Goal: Information Seeking & Learning: Learn about a topic

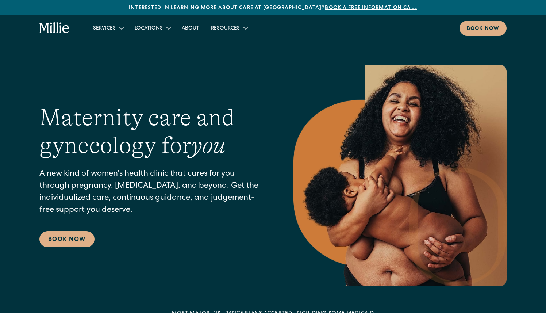
click at [218, 27] on div "Resources" at bounding box center [225, 29] width 29 height 8
click at [244, 30] on icon at bounding box center [245, 28] width 9 height 9
click at [219, 31] on div "Resources" at bounding box center [225, 29] width 29 height 8
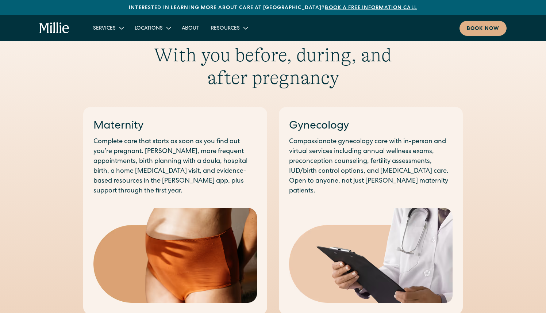
scroll to position [227, 0]
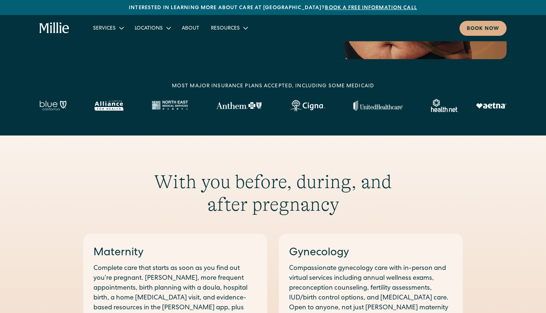
click at [226, 29] on div "Resources" at bounding box center [225, 29] width 29 height 8
click at [242, 30] on icon at bounding box center [245, 28] width 9 height 9
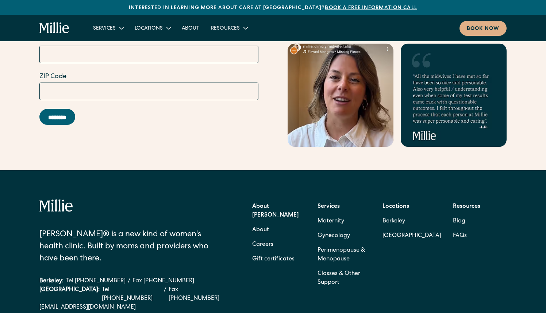
scroll to position [3422, 0]
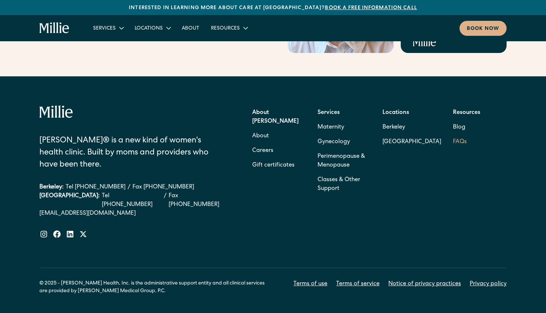
click at [461, 135] on link "FAQs" at bounding box center [460, 142] width 14 height 15
click at [466, 110] on strong "Resources" at bounding box center [466, 113] width 27 height 6
click at [456, 135] on link "FAQs" at bounding box center [460, 142] width 14 height 15
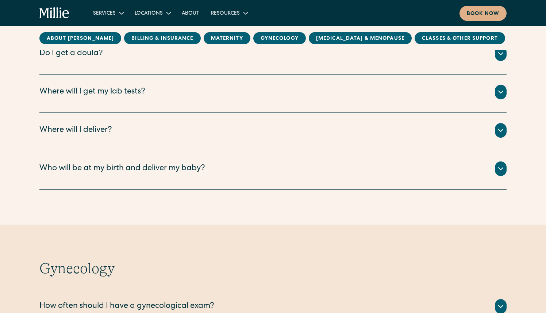
scroll to position [851, 0]
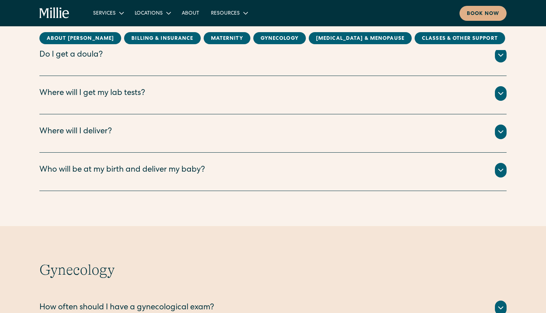
click at [337, 98] on div "Where will I get my lab tests?" at bounding box center [272, 93] width 467 height 15
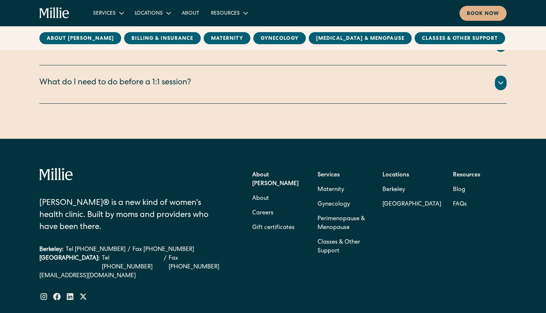
scroll to position [1731, 0]
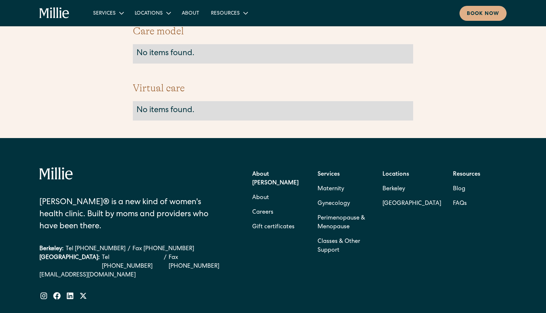
scroll to position [526, 0]
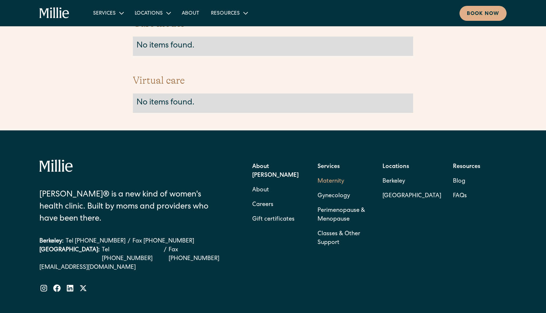
click at [330, 174] on link "Maternity" at bounding box center [330, 181] width 27 height 15
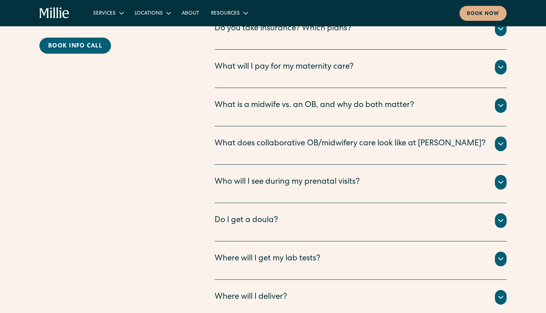
scroll to position [2672, 0]
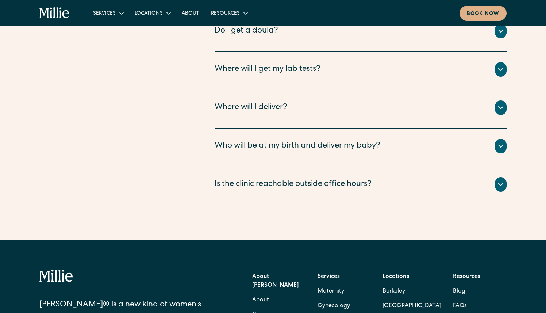
click at [400, 177] on div "Is the clinic reachable outside office hours?" at bounding box center [360, 184] width 292 height 15
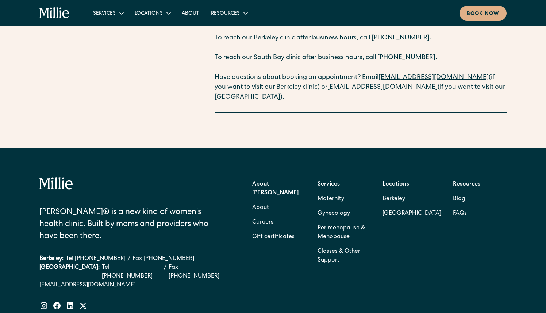
scroll to position [2922, 0]
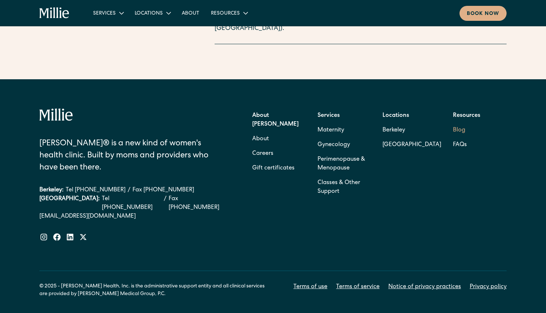
click at [457, 123] on link "Blog" at bounding box center [459, 130] width 12 height 15
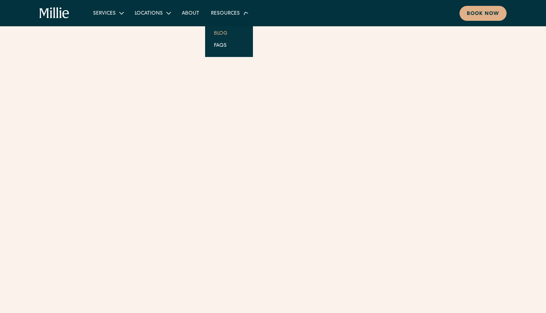
click at [244, 13] on icon at bounding box center [244, 13] width 5 height 4
click at [244, 13] on icon at bounding box center [245, 13] width 5 height 3
click at [218, 43] on link "FAQs" at bounding box center [220, 43] width 24 height 12
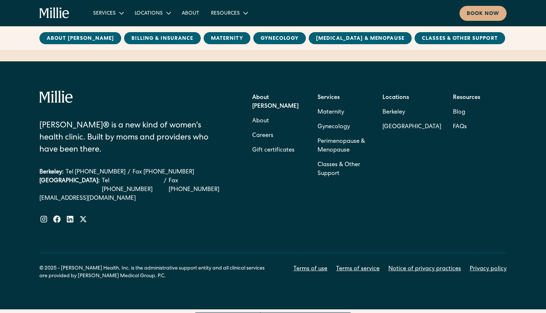
scroll to position [1739, 0]
